Goal: Information Seeking & Learning: Learn about a topic

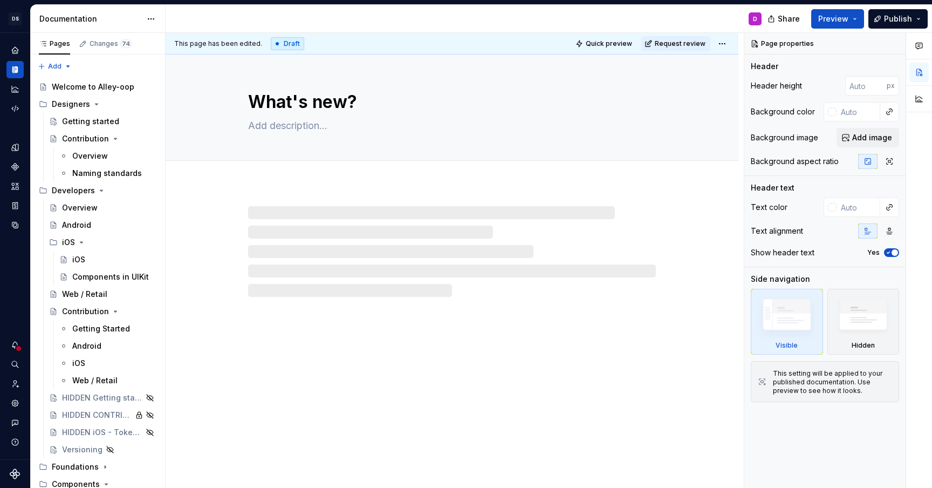
type textarea "*"
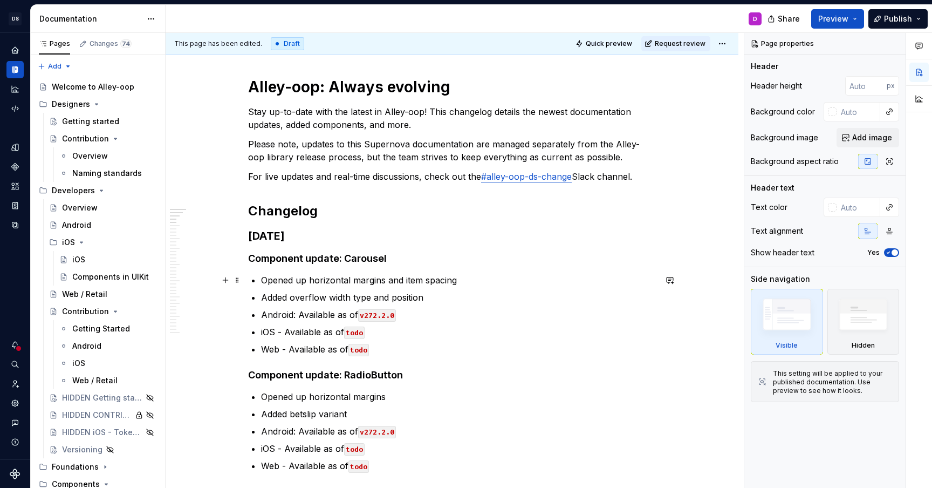
scroll to position [151, 0]
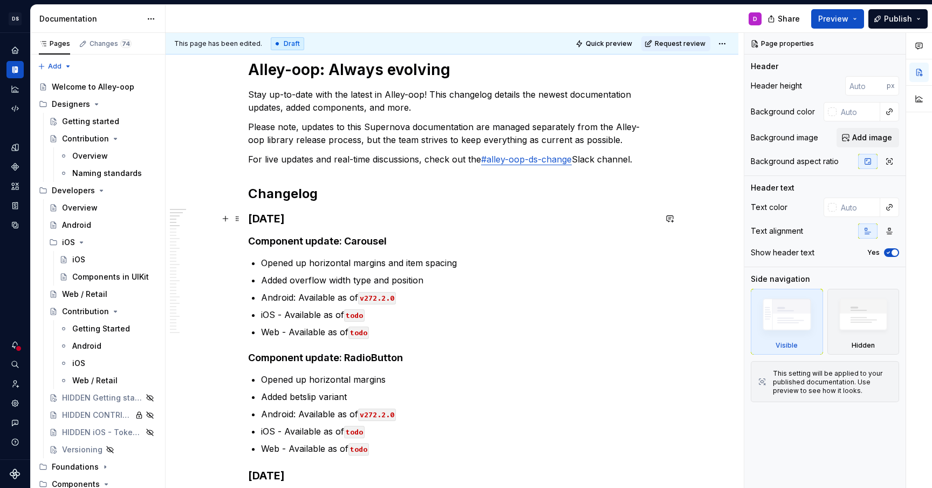
click at [336, 220] on h3 "[DATE]" at bounding box center [452, 218] width 408 height 15
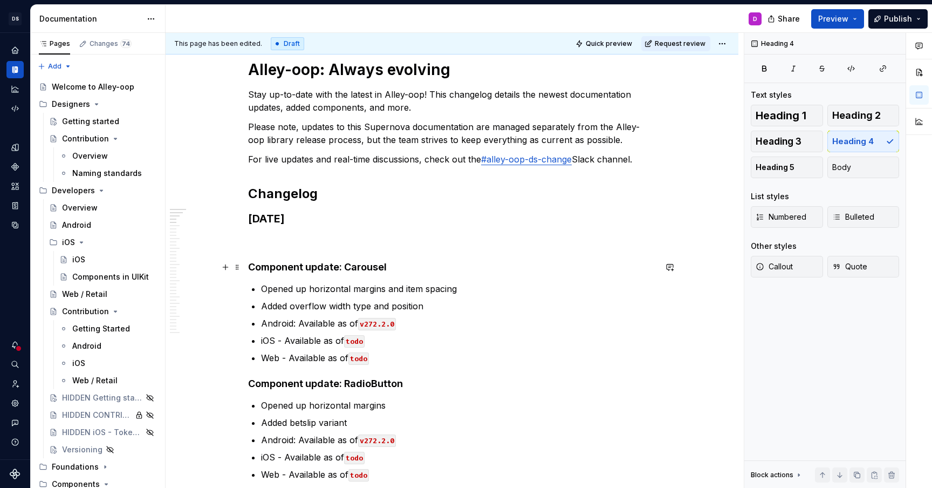
click at [318, 270] on h4 "Component update: Carousel" at bounding box center [452, 267] width 408 height 13
copy h4 "Component update: Carousel"
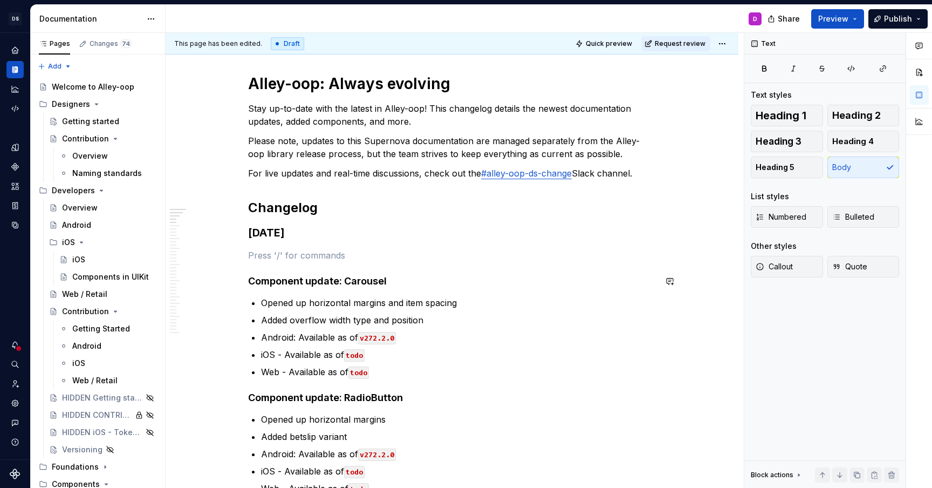
scroll to position [128, 0]
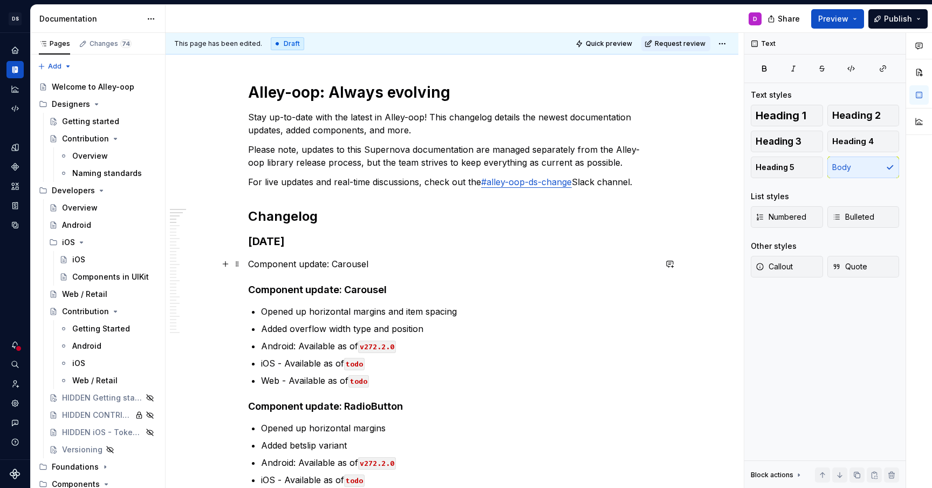
click at [264, 264] on p "Component update: Carousel" at bounding box center [452, 263] width 408 height 13
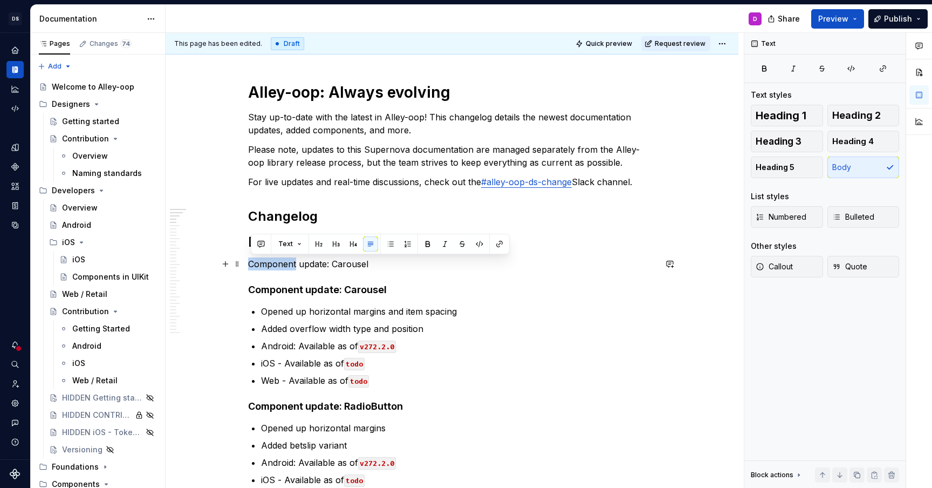
click at [264, 264] on p "Component update: Carousel" at bounding box center [452, 263] width 408 height 13
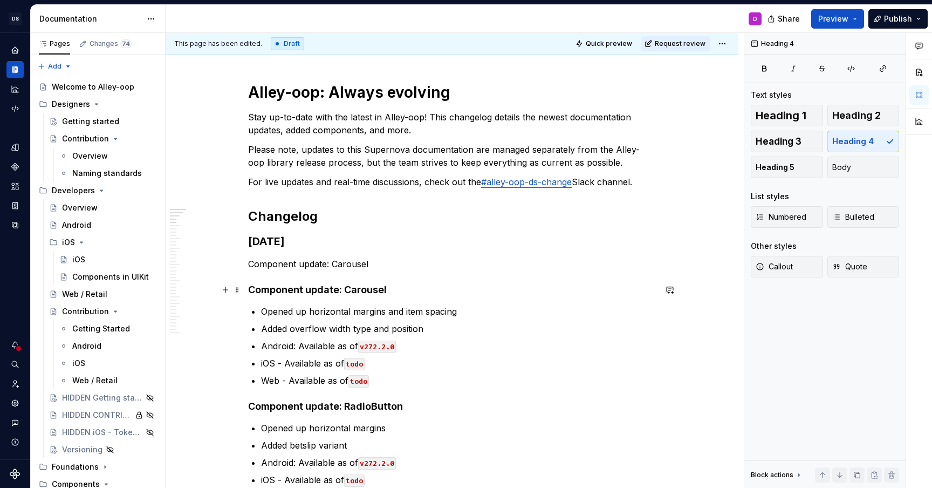
click at [270, 295] on h4 "Component update: Carousel" at bounding box center [452, 289] width 408 height 13
click at [282, 267] on p "Component update: Carousel" at bounding box center [452, 263] width 408 height 13
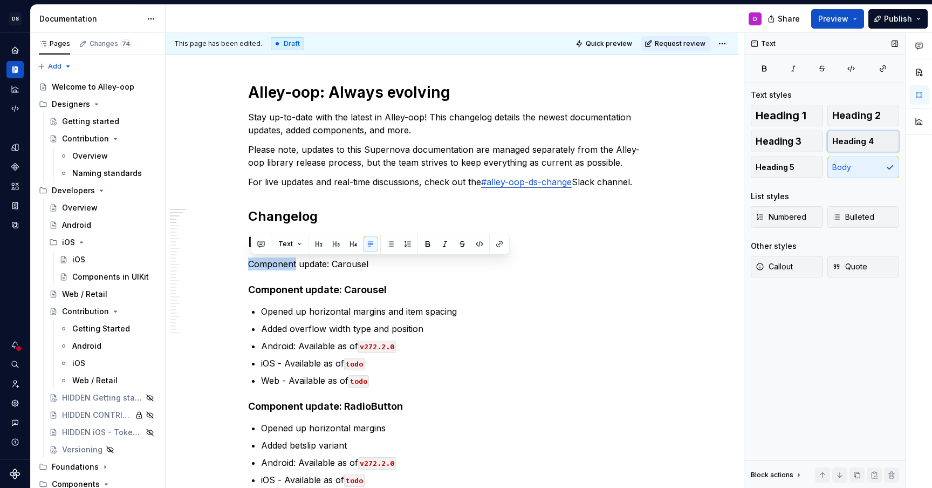
click at [883, 135] on button "Heading 4" at bounding box center [864, 142] width 72 height 22
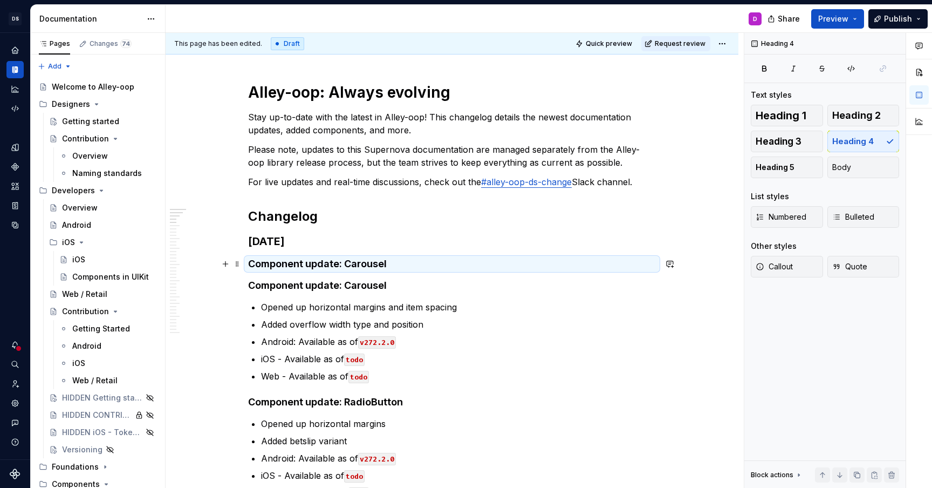
click at [272, 257] on h4 "Component update: Carousel" at bounding box center [452, 263] width 408 height 13
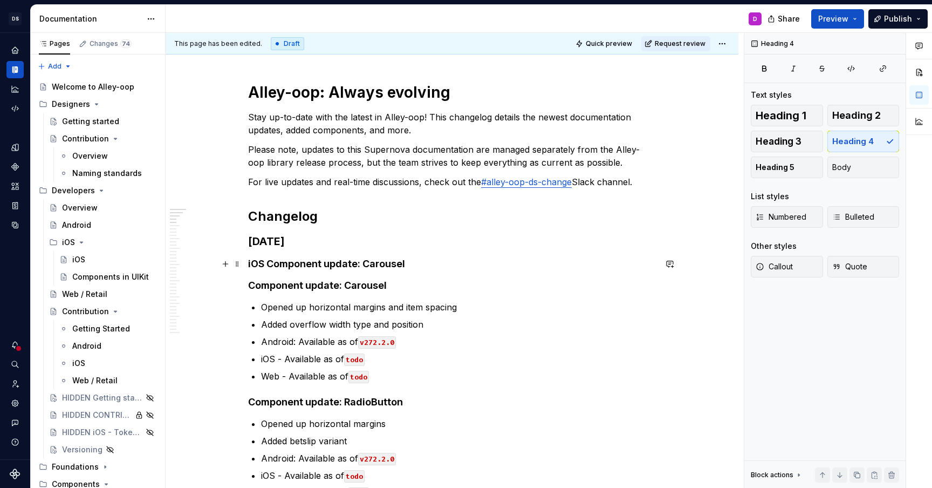
click at [338, 269] on h4 "iOS Component update: Carousel" at bounding box center [452, 263] width 408 height 13
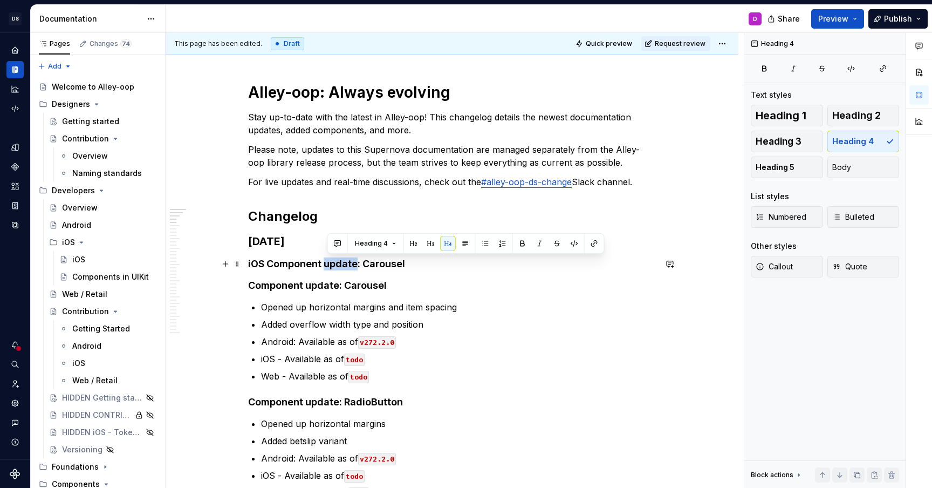
click at [338, 269] on h4 "iOS Component update: Carousel" at bounding box center [452, 263] width 408 height 13
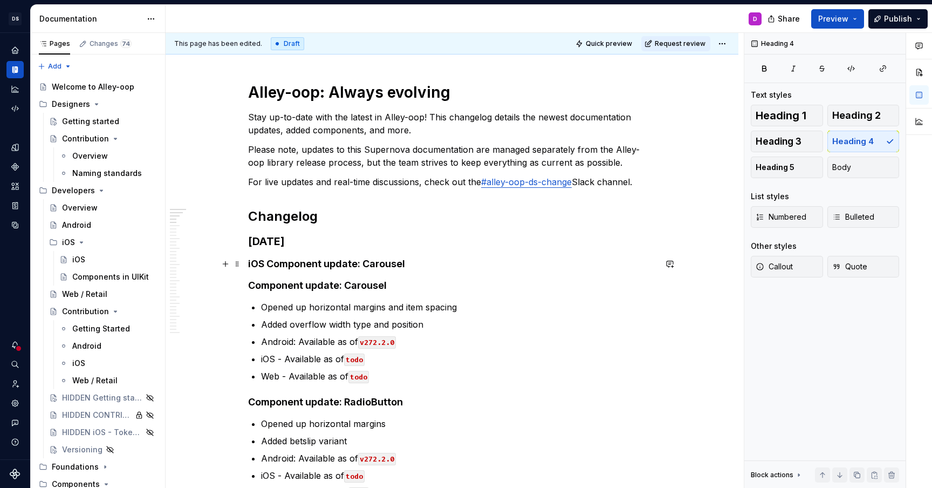
click at [325, 269] on h4 "iOS Component update: Carousel" at bounding box center [452, 263] width 408 height 13
type textarea "*"
click at [437, 262] on h4 "iOS Components in UIKit API update: Carousel" at bounding box center [452, 263] width 408 height 13
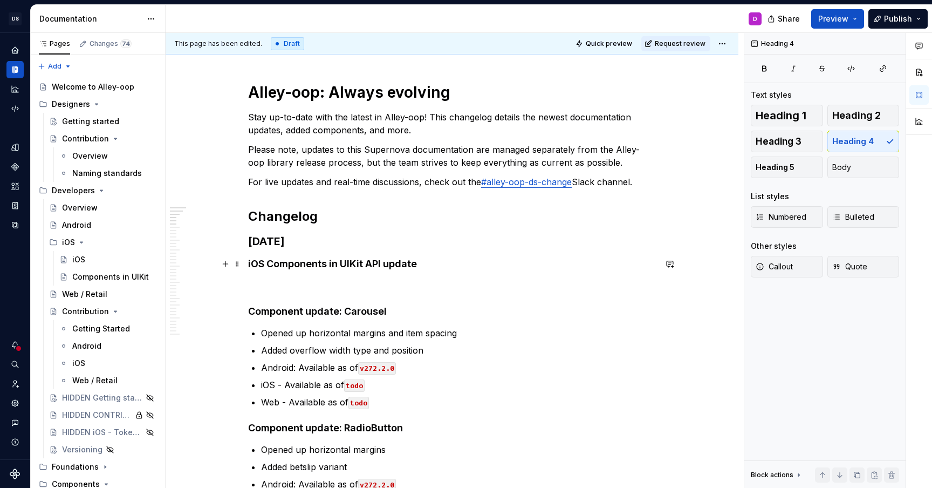
click at [311, 265] on h4 "iOS Components in UIKit API update" at bounding box center [452, 263] width 408 height 13
